Goal: Submit feedback/report problem: Submit feedback/report problem

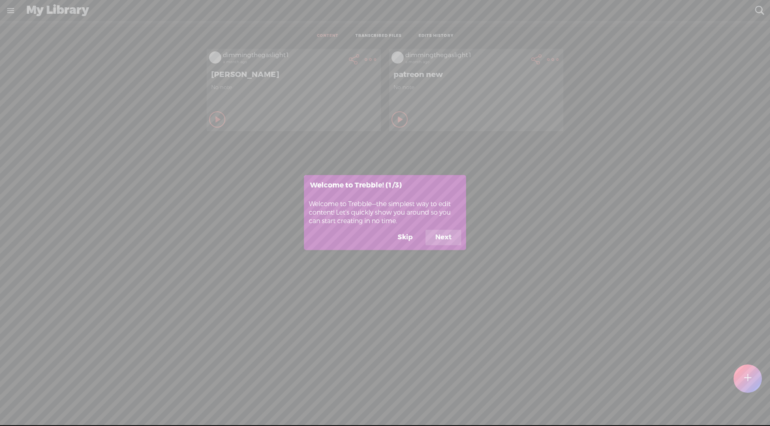
click at [399, 238] on button "Skip" at bounding box center [405, 237] width 34 height 15
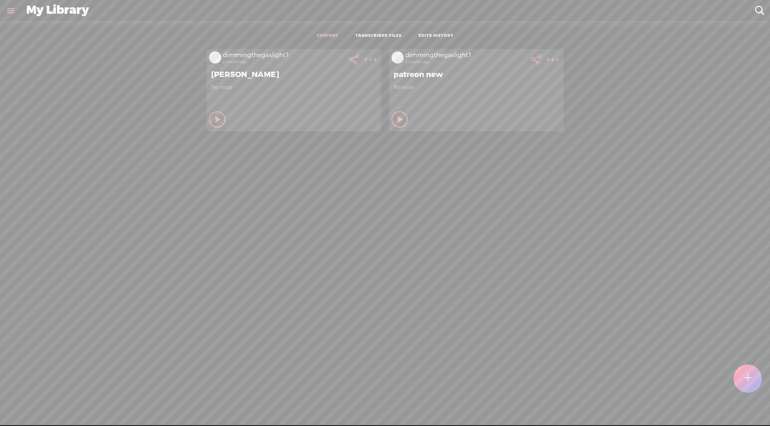
click at [749, 376] on t at bounding box center [747, 378] width 7 height 19
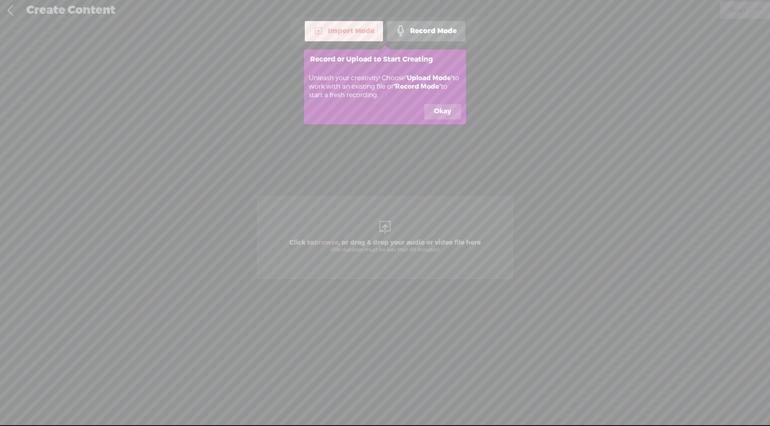
click at [386, 235] on icon at bounding box center [385, 213] width 770 height 426
click at [438, 121] on footer "Okay" at bounding box center [385, 114] width 162 height 20
click at [443, 113] on button "Okay" at bounding box center [442, 111] width 37 height 15
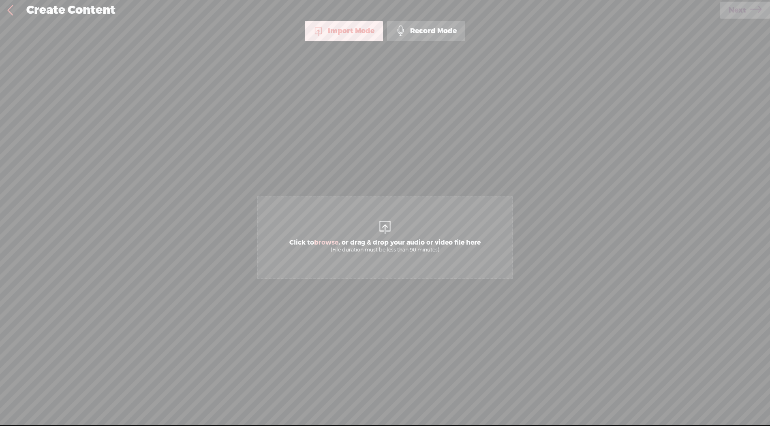
click at [377, 234] on div at bounding box center [385, 226] width 16 height 16
click at [745, 18] on span "Next" at bounding box center [736, 10] width 17 height 21
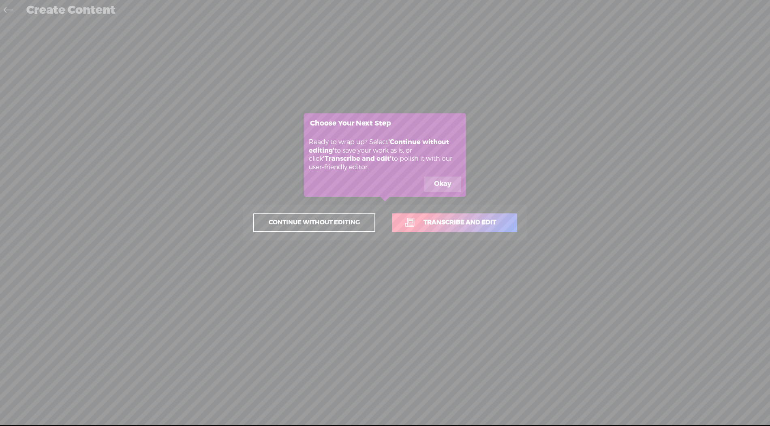
click at [447, 218] on span "Transcribe and edit" at bounding box center [460, 222] width 90 height 9
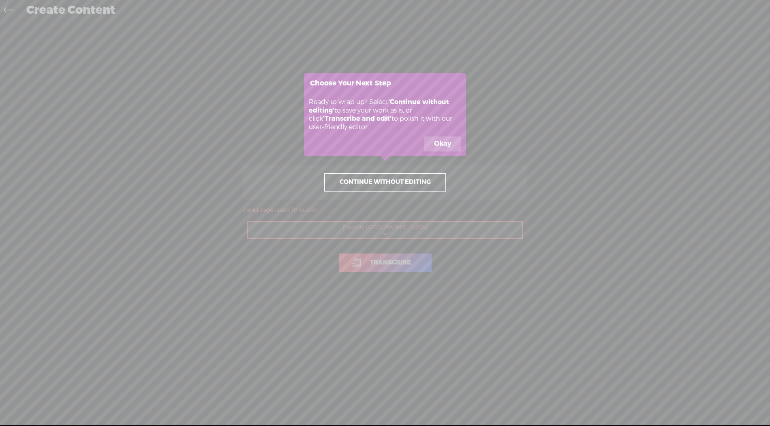
click at [440, 140] on button "Okay" at bounding box center [442, 144] width 37 height 15
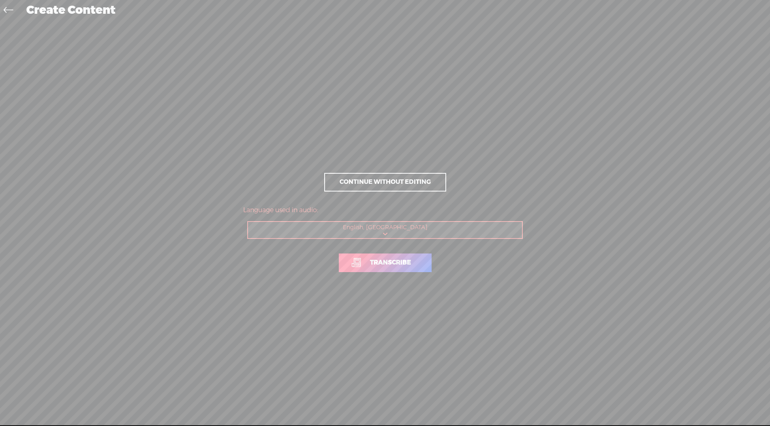
click at [413, 266] on span "Transcribe" at bounding box center [390, 262] width 58 height 9
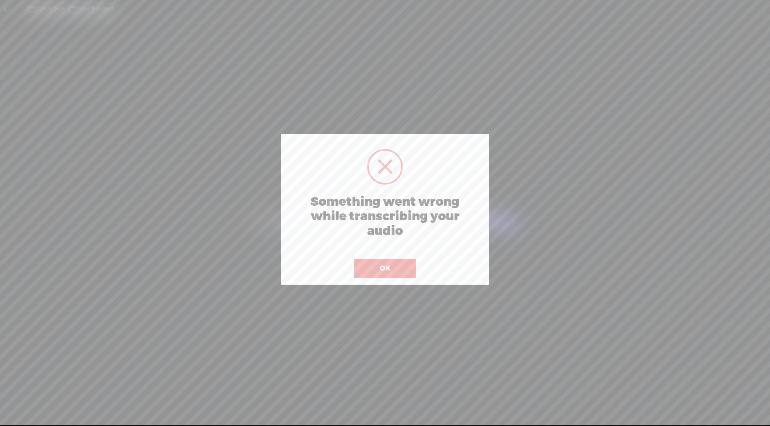
click at [365, 266] on button "OK" at bounding box center [385, 268] width 62 height 19
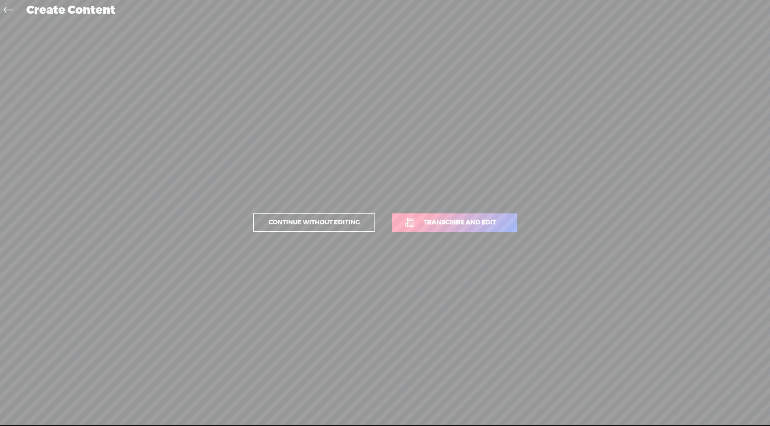
click at [6, 12] on icon at bounding box center [8, 11] width 9 height 18
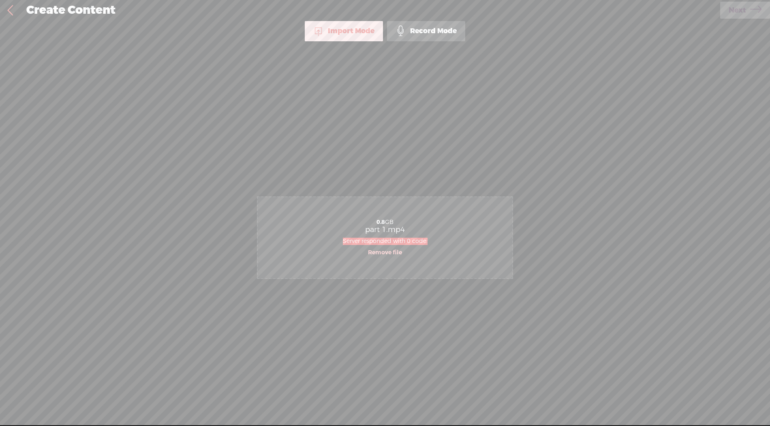
click at [6, 12] on link at bounding box center [10, 10] width 20 height 21
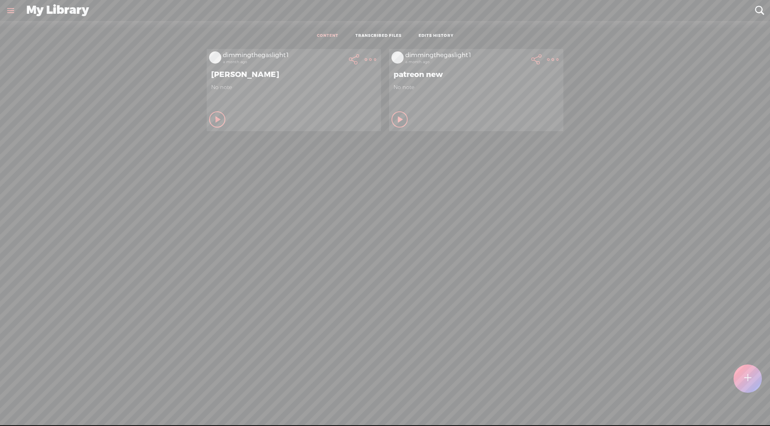
click at [11, 14] on link at bounding box center [10, 10] width 21 height 21
click at [27, 408] on div "SETTINGS" at bounding box center [53, 407] width 95 height 24
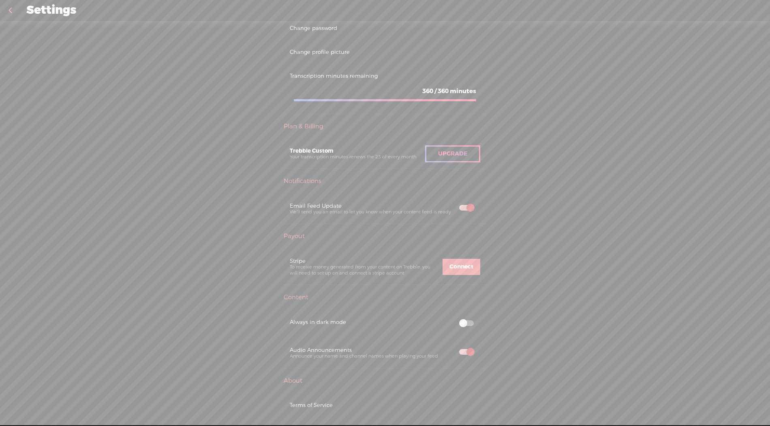
scroll to position [131, 0]
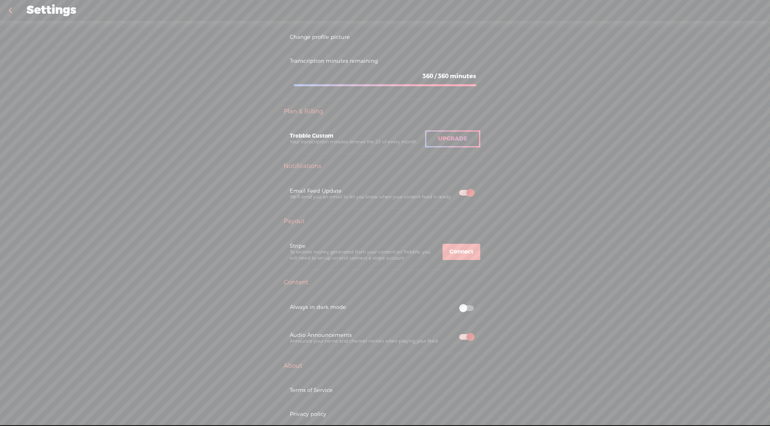
click at [464, 305] on span at bounding box center [466, 308] width 15 height 6
click at [470, 305] on span at bounding box center [466, 308] width 15 height 6
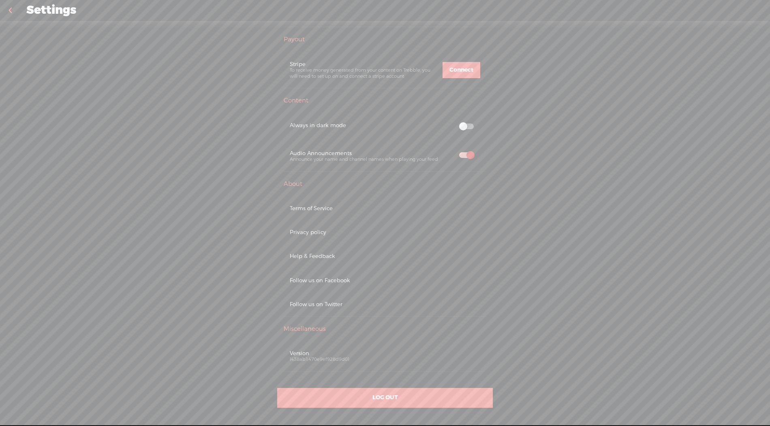
scroll to position [312, 0]
click at [308, 262] on div "Help & Feedback" at bounding box center [385, 257] width 203 height 24
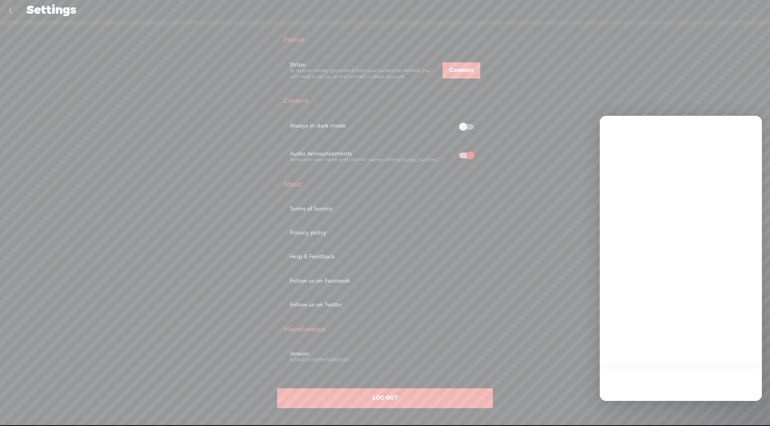
scroll to position [0, 0]
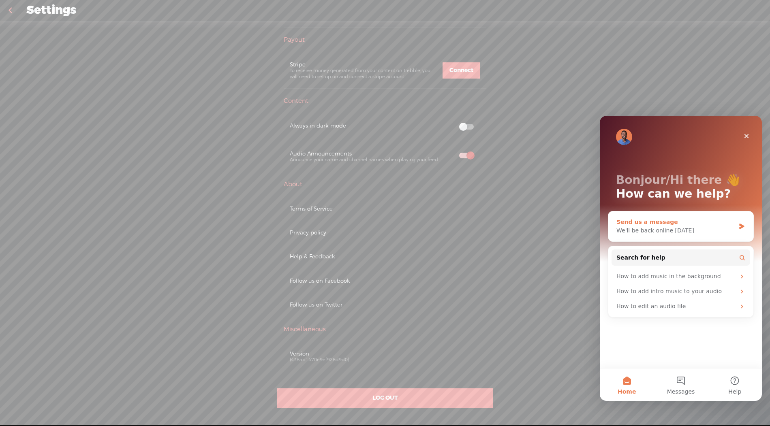
click at [647, 218] on div "Send us a message" at bounding box center [675, 222] width 119 height 9
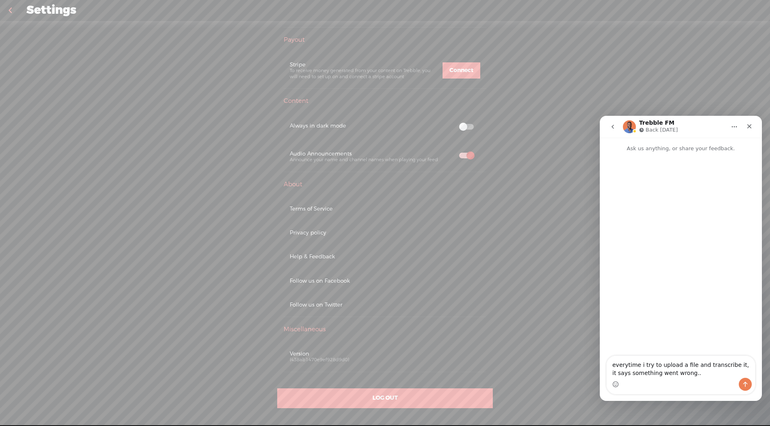
type textarea "everytime i try to upload a file and transcribe it, it says something went wron…"
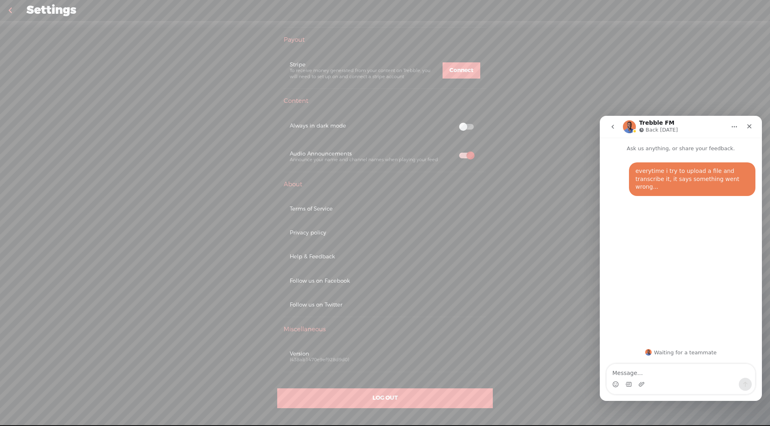
click at [504, 426] on div "Upgrade To Trebble Plus Mac View Profile Account Edit profile Change password C…" at bounding box center [385, 227] width 770 height 413
